Goal: Task Accomplishment & Management: Manage account settings

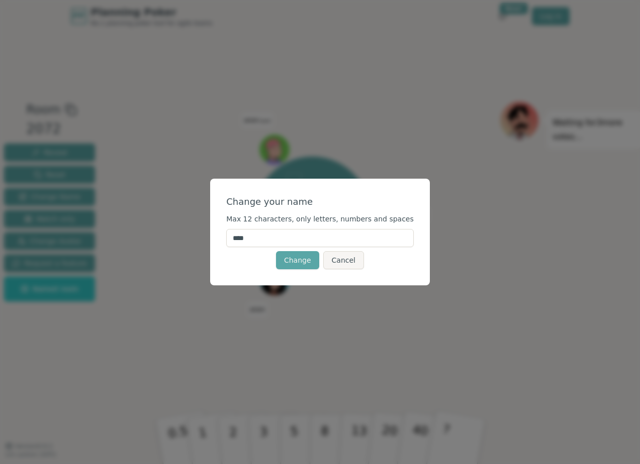
drag, startPoint x: 305, startPoint y: 240, endPoint x: 239, endPoint y: 239, distance: 65.9
click at [239, 239] on input "****" at bounding box center [320, 238] width 188 height 18
type input "****"
click at [301, 267] on button "Change" at bounding box center [297, 260] width 43 height 18
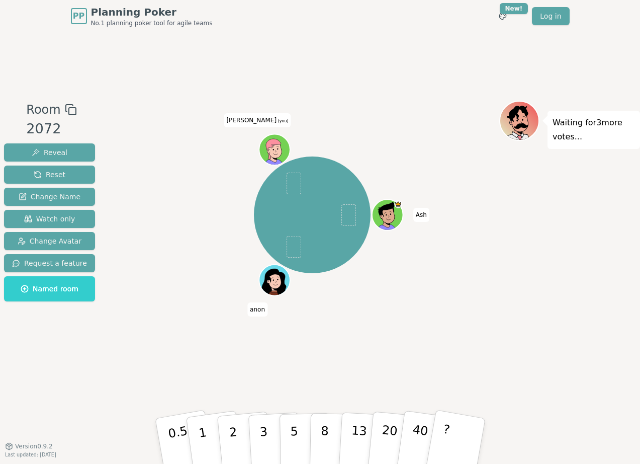
click at [268, 149] on icon at bounding box center [268, 151] width 5 height 4
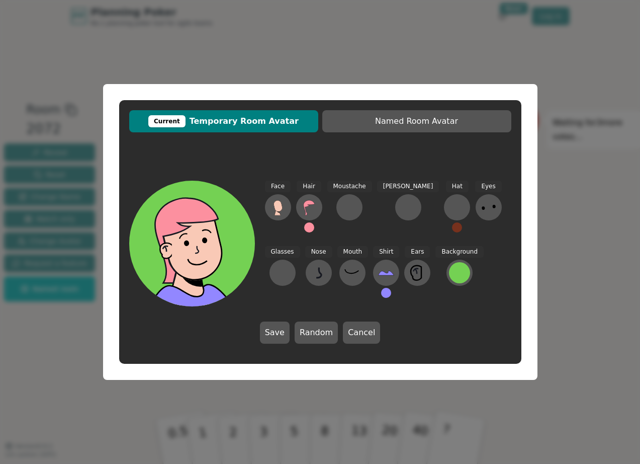
click at [219, 267] on icon at bounding box center [198, 264] width 63 height 22
drag, startPoint x: 206, startPoint y: 232, endPoint x: 260, endPoint y: 226, distance: 54.7
click at [260, 226] on div "Face Hair Moustache [PERSON_NAME] Hat Eyes Glasses Nose Mouth Shirt Ears Backgr…" at bounding box center [320, 244] width 382 height 126
click at [276, 207] on icon at bounding box center [278, 205] width 9 height 11
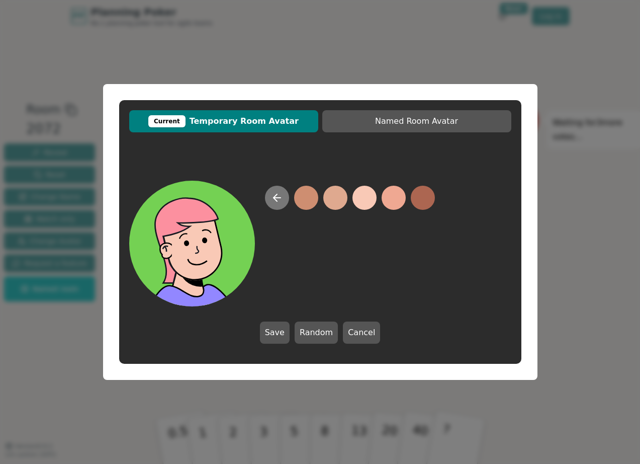
click at [273, 202] on icon at bounding box center [277, 198] width 12 height 12
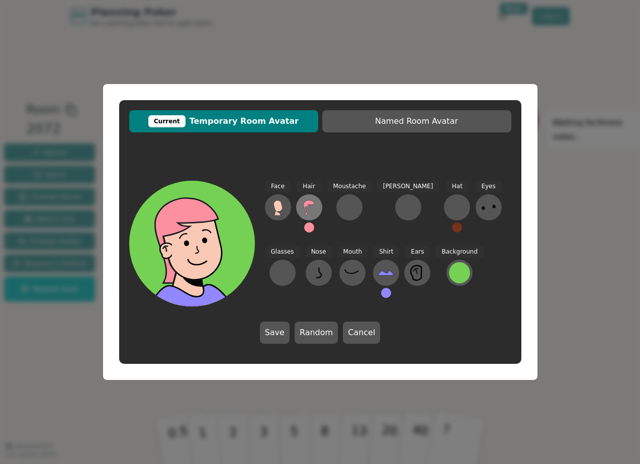
click at [304, 208] on icon at bounding box center [309, 207] width 16 height 16
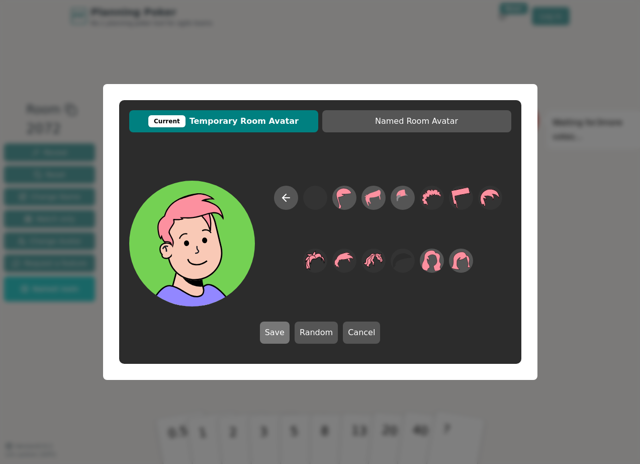
click at [275, 337] on button "Save" at bounding box center [275, 332] width 30 height 22
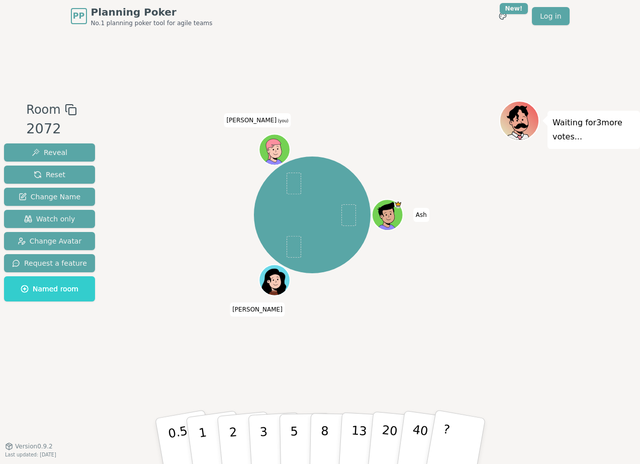
click at [278, 150] on icon at bounding box center [276, 148] width 30 height 3
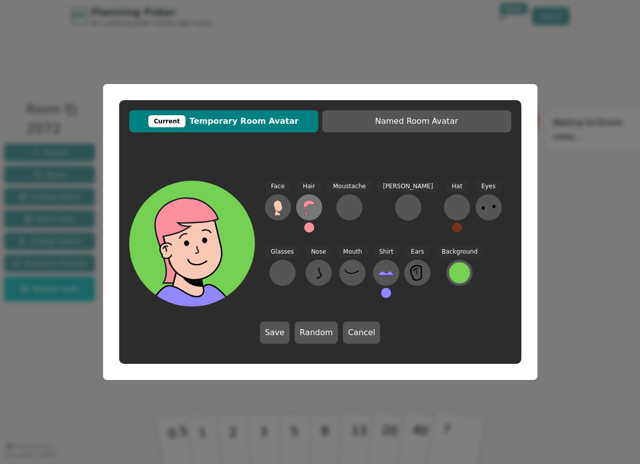
click at [311, 213] on icon at bounding box center [309, 207] width 16 height 16
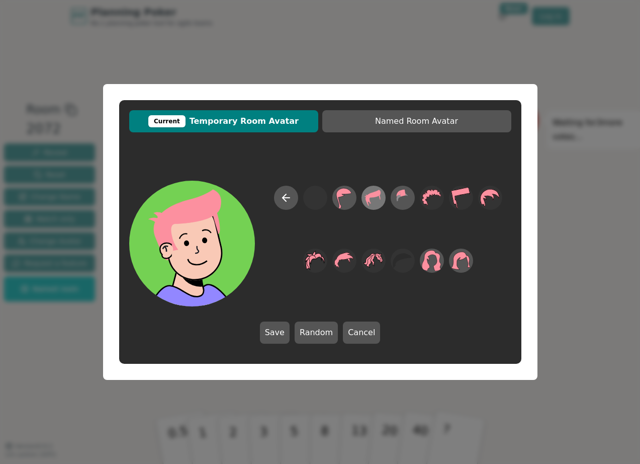
click at [377, 200] on icon at bounding box center [374, 198] width 20 height 23
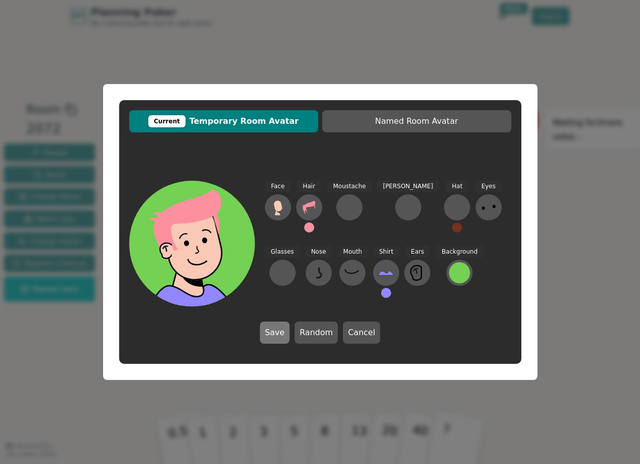
click at [274, 335] on button "Save" at bounding box center [275, 332] width 30 height 22
